Goal: Entertainment & Leisure: Consume media (video, audio)

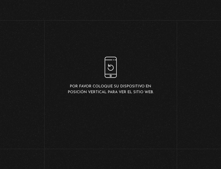
drag, startPoint x: 0, startPoint y: 0, endPoint x: 83, endPoint y: 130, distance: 154.0
drag, startPoint x: 180, startPoint y: 75, endPoint x: 95, endPoint y: 80, distance: 85.2
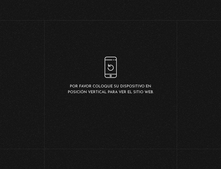
drag, startPoint x: 173, startPoint y: 77, endPoint x: 124, endPoint y: 81, distance: 49.0
drag, startPoint x: 168, startPoint y: 76, endPoint x: 137, endPoint y: 78, distance: 31.3
drag, startPoint x: 136, startPoint y: 79, endPoint x: 149, endPoint y: 78, distance: 13.6
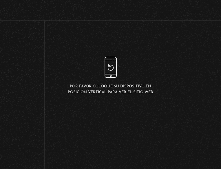
drag, startPoint x: 159, startPoint y: 79, endPoint x: 141, endPoint y: 80, distance: 18.0
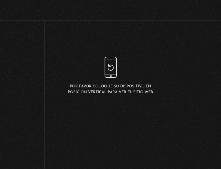
scroll to position [0, 1904]
drag, startPoint x: 174, startPoint y: 75, endPoint x: 129, endPoint y: 78, distance: 44.7
drag, startPoint x: 126, startPoint y: 69, endPoint x: 110, endPoint y: 69, distance: 15.6
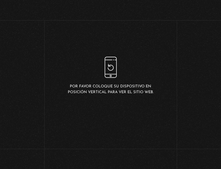
scroll to position [0, 2017]
drag, startPoint x: 171, startPoint y: 70, endPoint x: 151, endPoint y: 72, distance: 20.1
drag, startPoint x: 179, startPoint y: 68, endPoint x: 164, endPoint y: 69, distance: 15.7
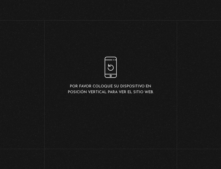
drag, startPoint x: 183, startPoint y: 56, endPoint x: 139, endPoint y: 67, distance: 46.0
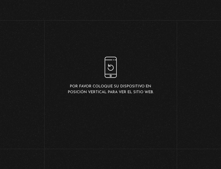
drag, startPoint x: 199, startPoint y: 56, endPoint x: 119, endPoint y: 75, distance: 82.5
drag, startPoint x: 164, startPoint y: 63, endPoint x: 87, endPoint y: 77, distance: 78.8
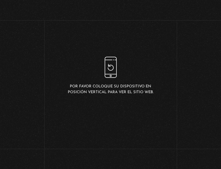
drag, startPoint x: 176, startPoint y: 67, endPoint x: 88, endPoint y: 84, distance: 89.9
drag, startPoint x: 155, startPoint y: 67, endPoint x: 88, endPoint y: 69, distance: 66.8
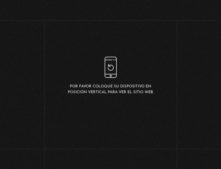
scroll to position [0, 4272]
drag, startPoint x: 186, startPoint y: 55, endPoint x: 133, endPoint y: 62, distance: 54.0
drag, startPoint x: 151, startPoint y: 59, endPoint x: 97, endPoint y: 66, distance: 54.3
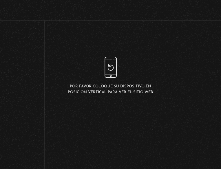
drag, startPoint x: 160, startPoint y: 57, endPoint x: 99, endPoint y: 69, distance: 62.4
drag, startPoint x: 141, startPoint y: 60, endPoint x: 97, endPoint y: 62, distance: 44.3
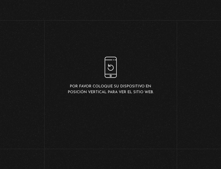
drag, startPoint x: 167, startPoint y: 61, endPoint x: 99, endPoint y: 66, distance: 67.9
drag, startPoint x: 201, startPoint y: 64, endPoint x: 131, endPoint y: 67, distance: 70.6
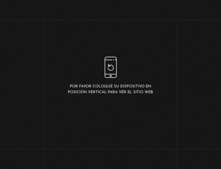
drag, startPoint x: 191, startPoint y: 66, endPoint x: 94, endPoint y: 75, distance: 97.6
drag, startPoint x: 133, startPoint y: 67, endPoint x: 75, endPoint y: 71, distance: 58.5
drag, startPoint x: 159, startPoint y: 64, endPoint x: 120, endPoint y: 68, distance: 38.6
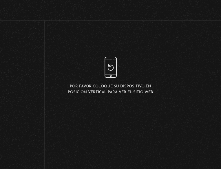
drag, startPoint x: 161, startPoint y: 59, endPoint x: 132, endPoint y: 61, distance: 29.8
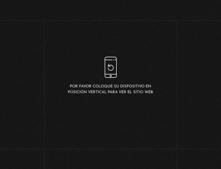
drag, startPoint x: 187, startPoint y: 60, endPoint x: 159, endPoint y: 61, distance: 28.1
drag, startPoint x: 105, startPoint y: 64, endPoint x: 153, endPoint y: 61, distance: 48.7
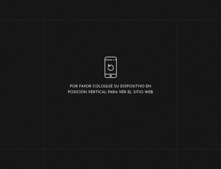
drag, startPoint x: 99, startPoint y: 62, endPoint x: 159, endPoint y: 59, distance: 60.0
drag, startPoint x: 100, startPoint y: 62, endPoint x: 144, endPoint y: 59, distance: 43.8
drag, startPoint x: 93, startPoint y: 60, endPoint x: 136, endPoint y: 60, distance: 42.8
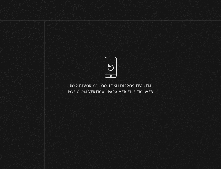
drag, startPoint x: 86, startPoint y: 63, endPoint x: 128, endPoint y: 63, distance: 42.2
drag, startPoint x: 108, startPoint y: 65, endPoint x: 115, endPoint y: 64, distance: 7.0
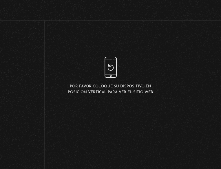
drag, startPoint x: 68, startPoint y: 68, endPoint x: 119, endPoint y: 67, distance: 50.9
drag, startPoint x: 60, startPoint y: 71, endPoint x: 129, endPoint y: 71, distance: 69.1
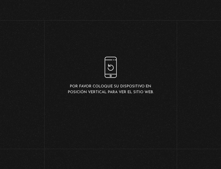
drag, startPoint x: 53, startPoint y: 72, endPoint x: 113, endPoint y: 71, distance: 60.5
drag, startPoint x: 109, startPoint y: 71, endPoint x: 151, endPoint y: 69, distance: 42.3
drag, startPoint x: 96, startPoint y: 71, endPoint x: 129, endPoint y: 71, distance: 33.3
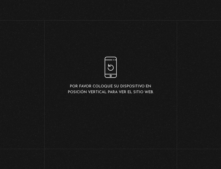
drag, startPoint x: 97, startPoint y: 72, endPoint x: 137, endPoint y: 72, distance: 39.3
drag, startPoint x: 94, startPoint y: 71, endPoint x: 122, endPoint y: 70, distance: 28.1
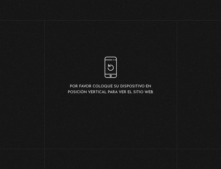
drag, startPoint x: 69, startPoint y: 71, endPoint x: 132, endPoint y: 71, distance: 62.8
drag, startPoint x: 68, startPoint y: 70, endPoint x: 115, endPoint y: 71, distance: 47.1
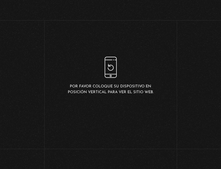
drag, startPoint x: 74, startPoint y: 67, endPoint x: 143, endPoint y: 69, distance: 69.4
drag, startPoint x: 74, startPoint y: 69, endPoint x: 126, endPoint y: 69, distance: 52.4
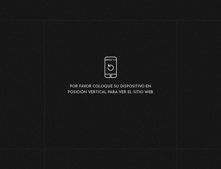
scroll to position [0, 2431]
drag
